Goal: Information Seeking & Learning: Check status

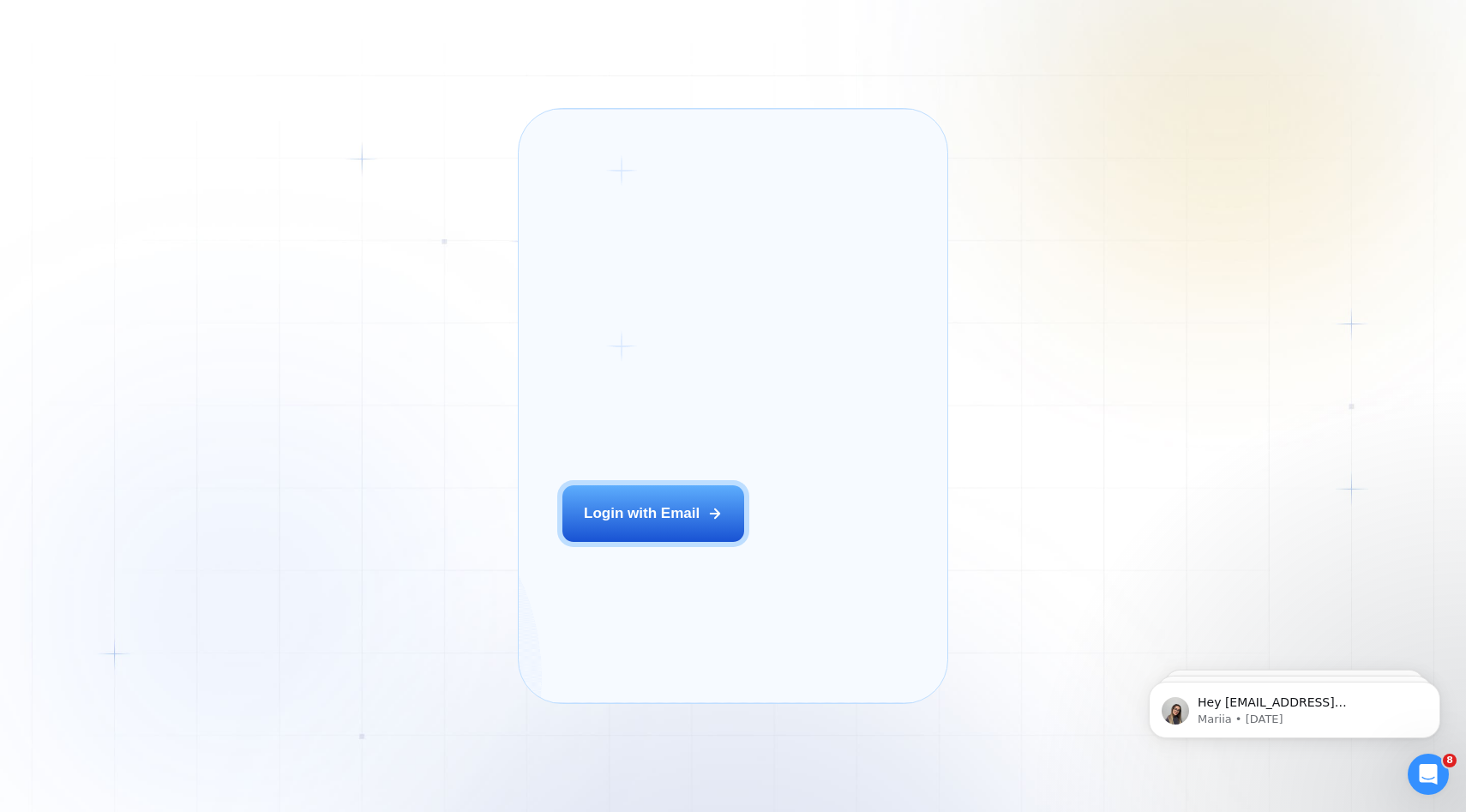
click at [456, 438] on div "Login ‍ Welcome to GigRadar. AI Business Manager for Agencies Login with Email …" at bounding box center [733, 406] width 1466 height 812
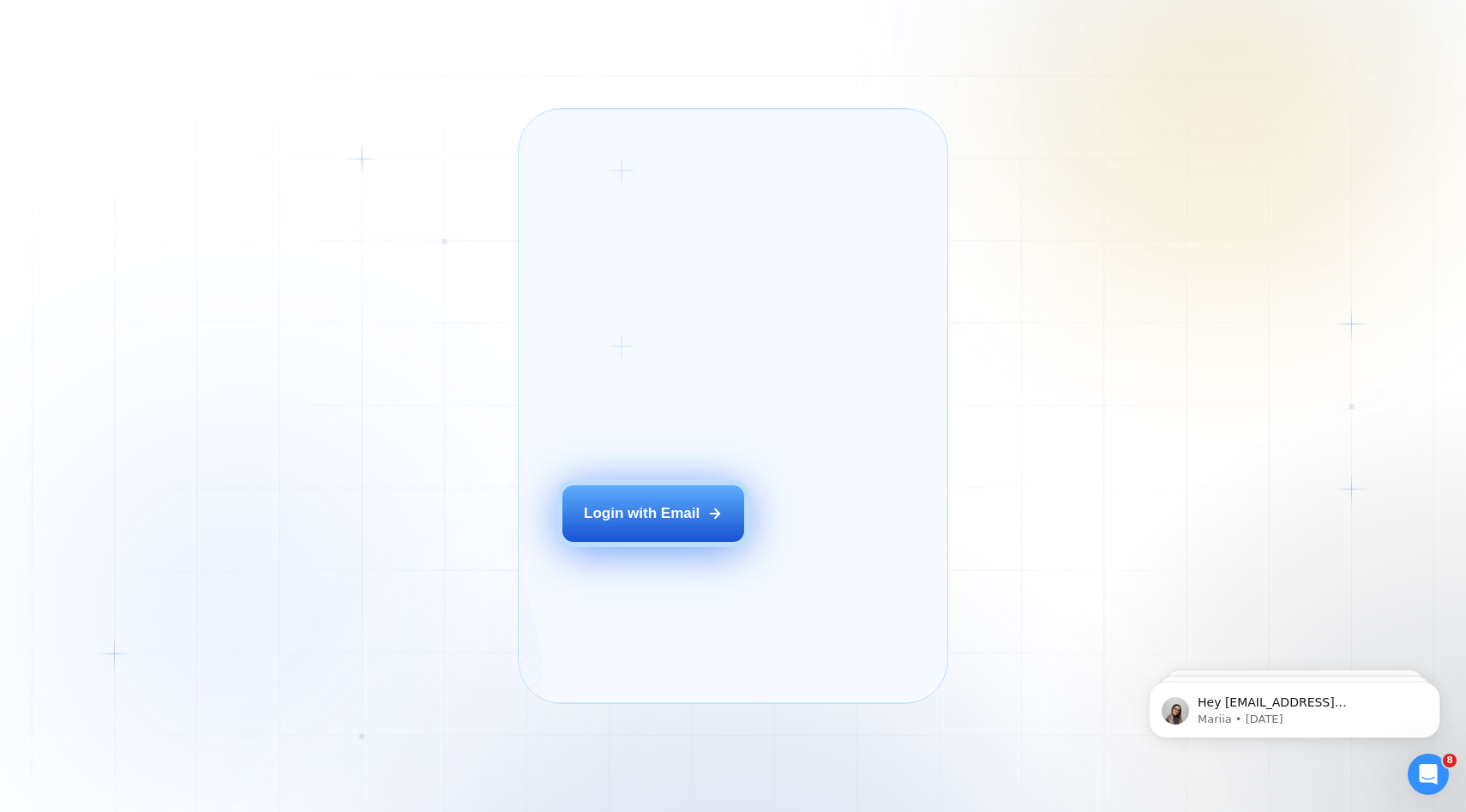
click at [723, 526] on button "Login with Email" at bounding box center [654, 512] width 181 height 56
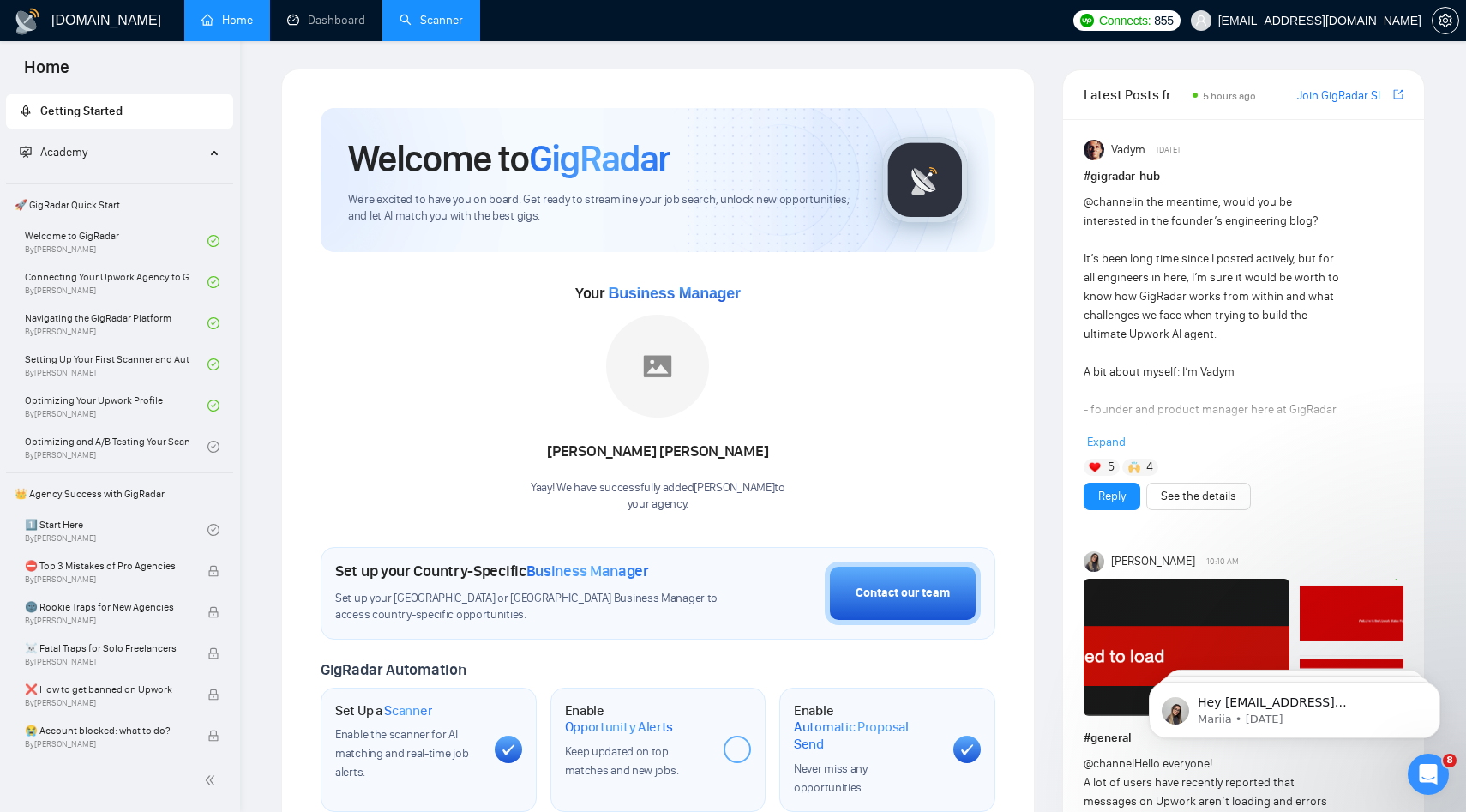
click at [439, 28] on link "Scanner" at bounding box center [431, 20] width 63 height 15
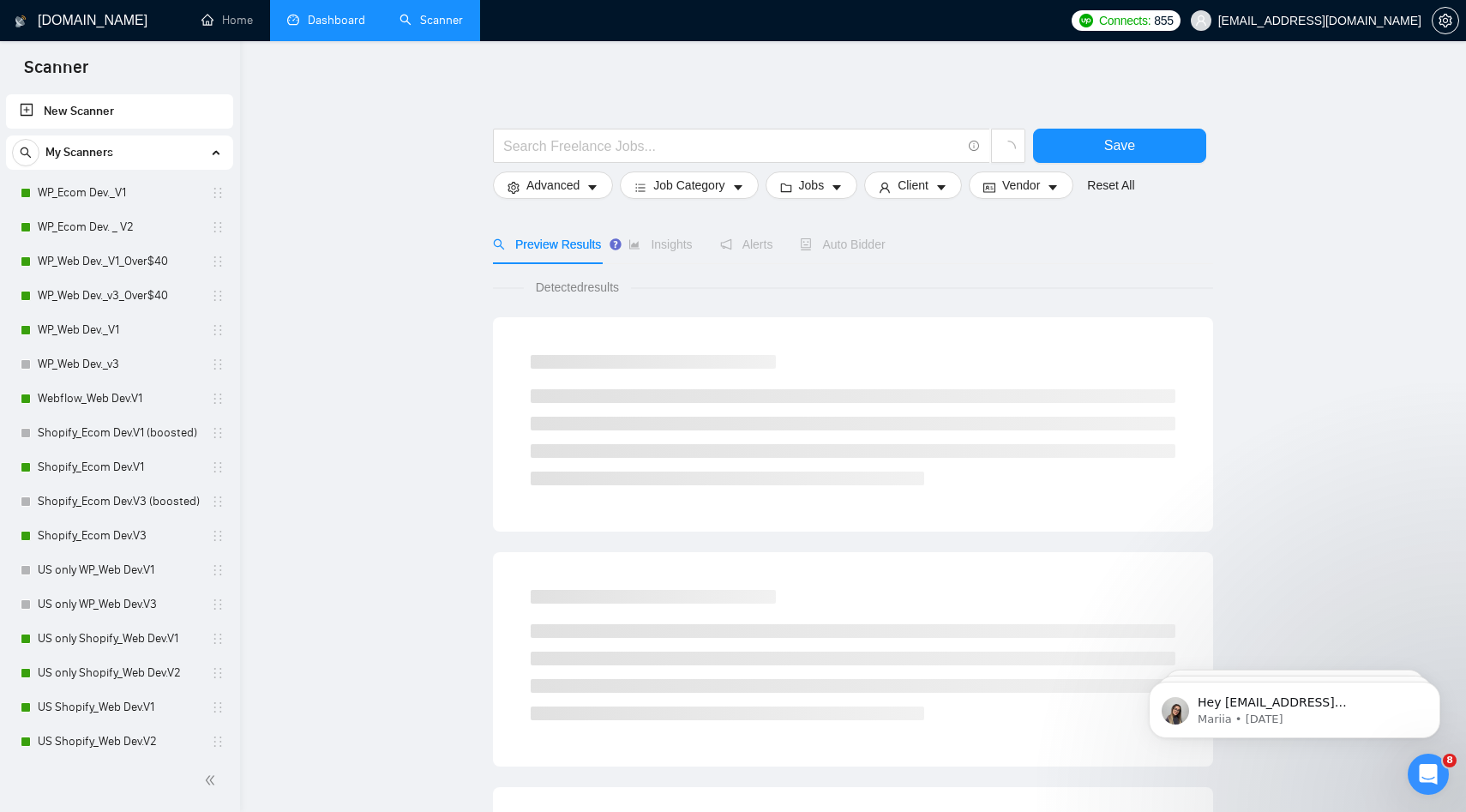
click at [347, 28] on link "Dashboard" at bounding box center [325, 20] width 78 height 15
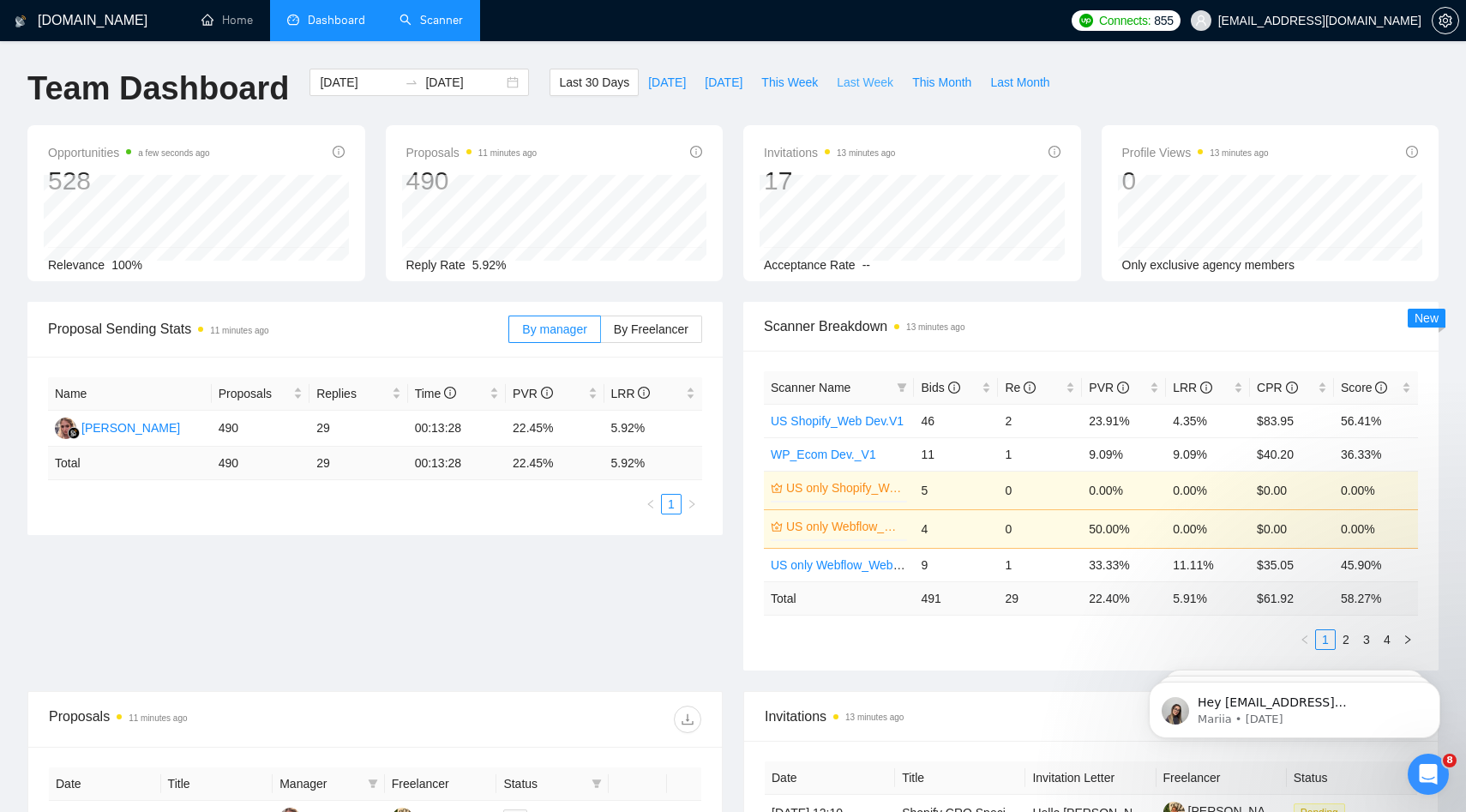
click at [877, 87] on span "Last Week" at bounding box center [865, 82] width 56 height 19
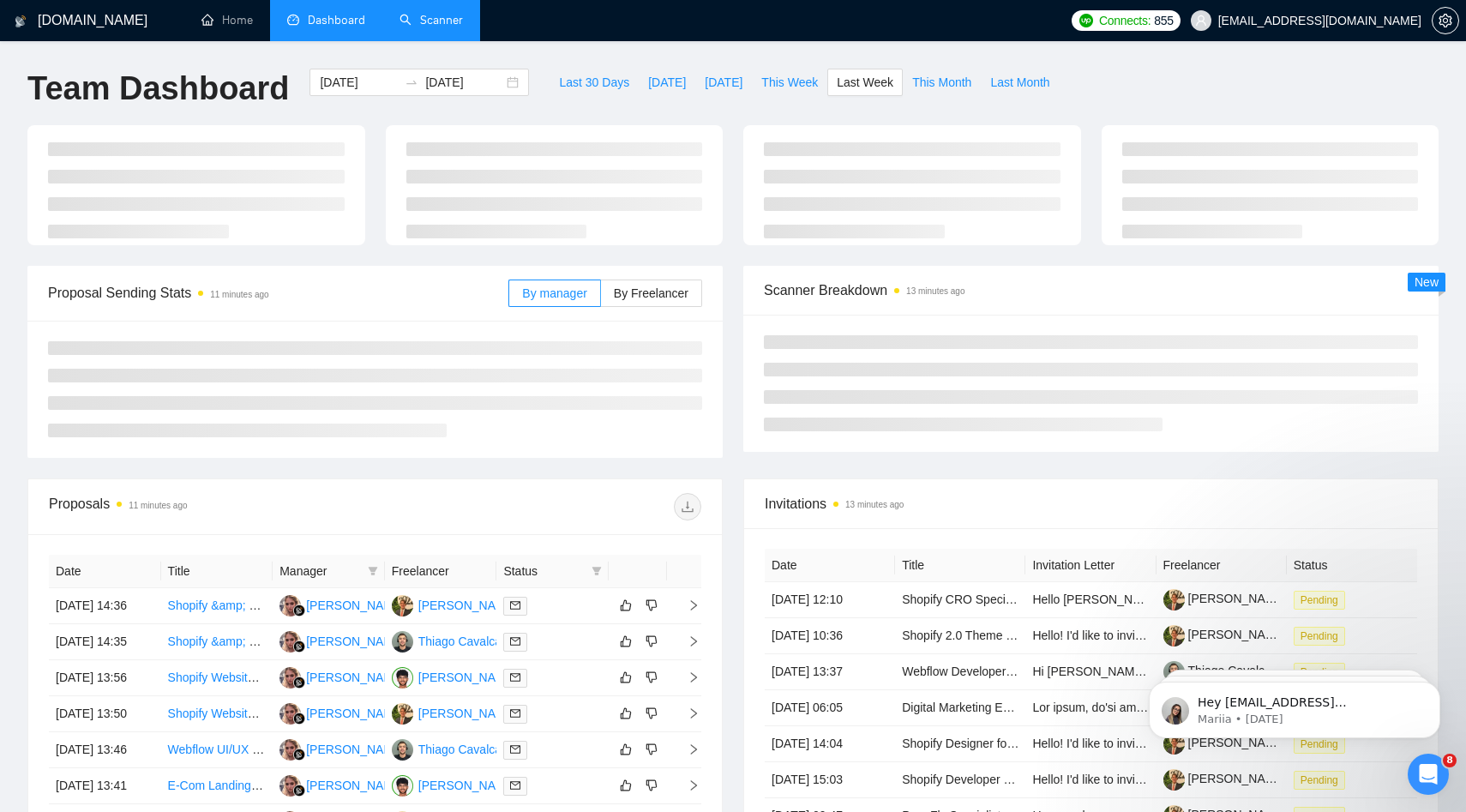
type input "[DATE]"
